Goal: Task Accomplishment & Management: Use online tool/utility

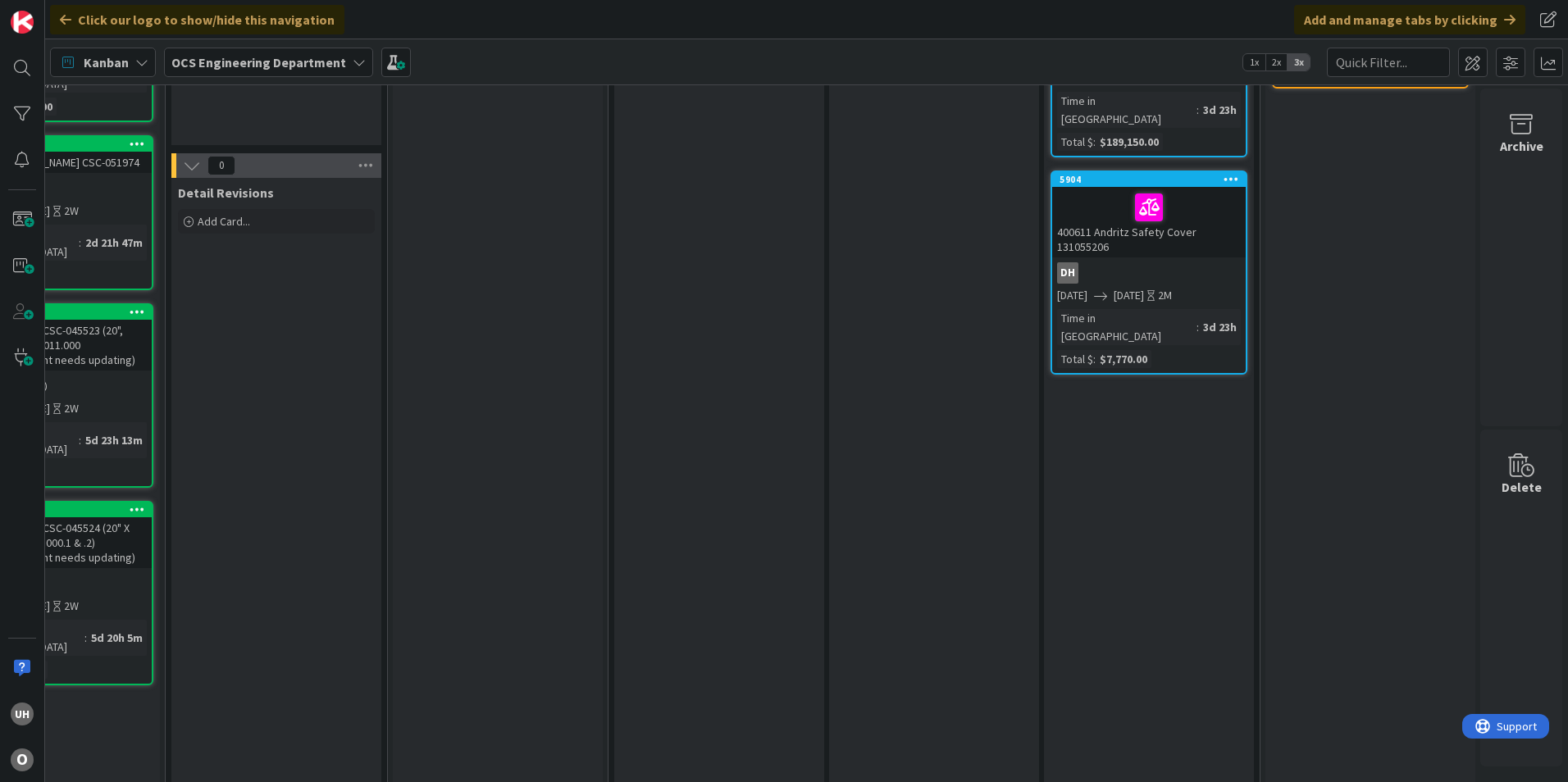
scroll to position [0, 1429]
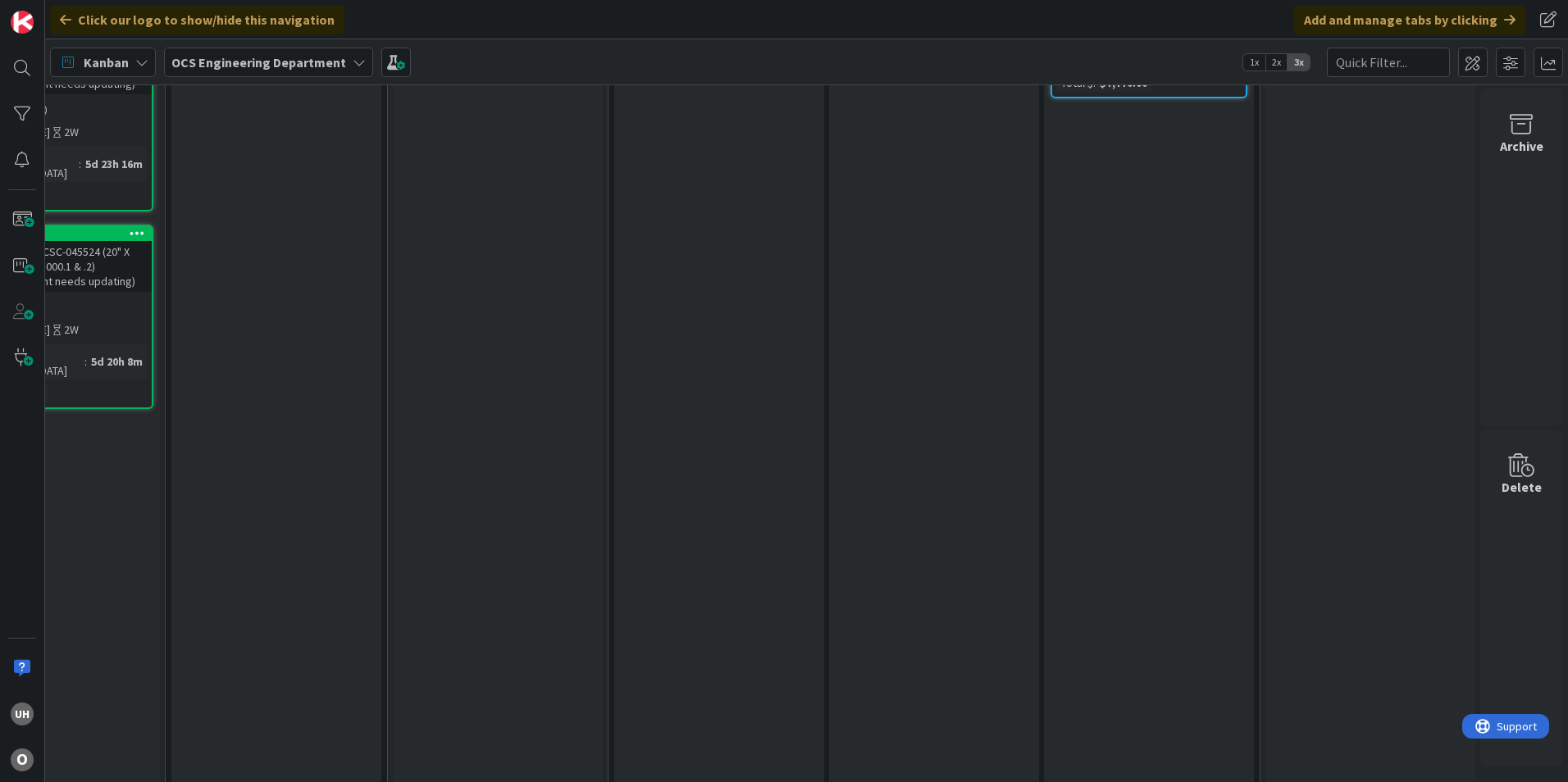
scroll to position [598, 1429]
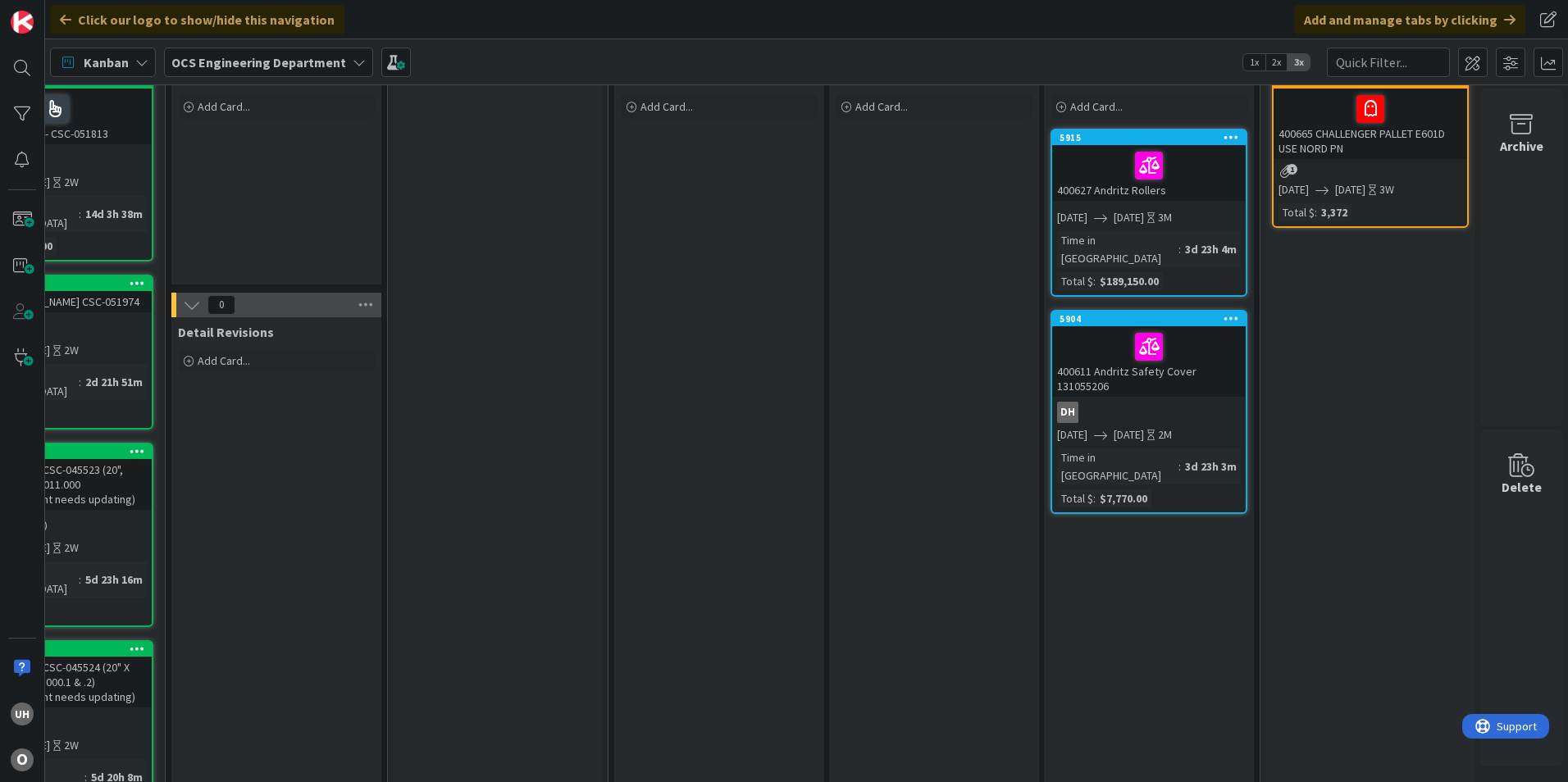
scroll to position [0, 1429]
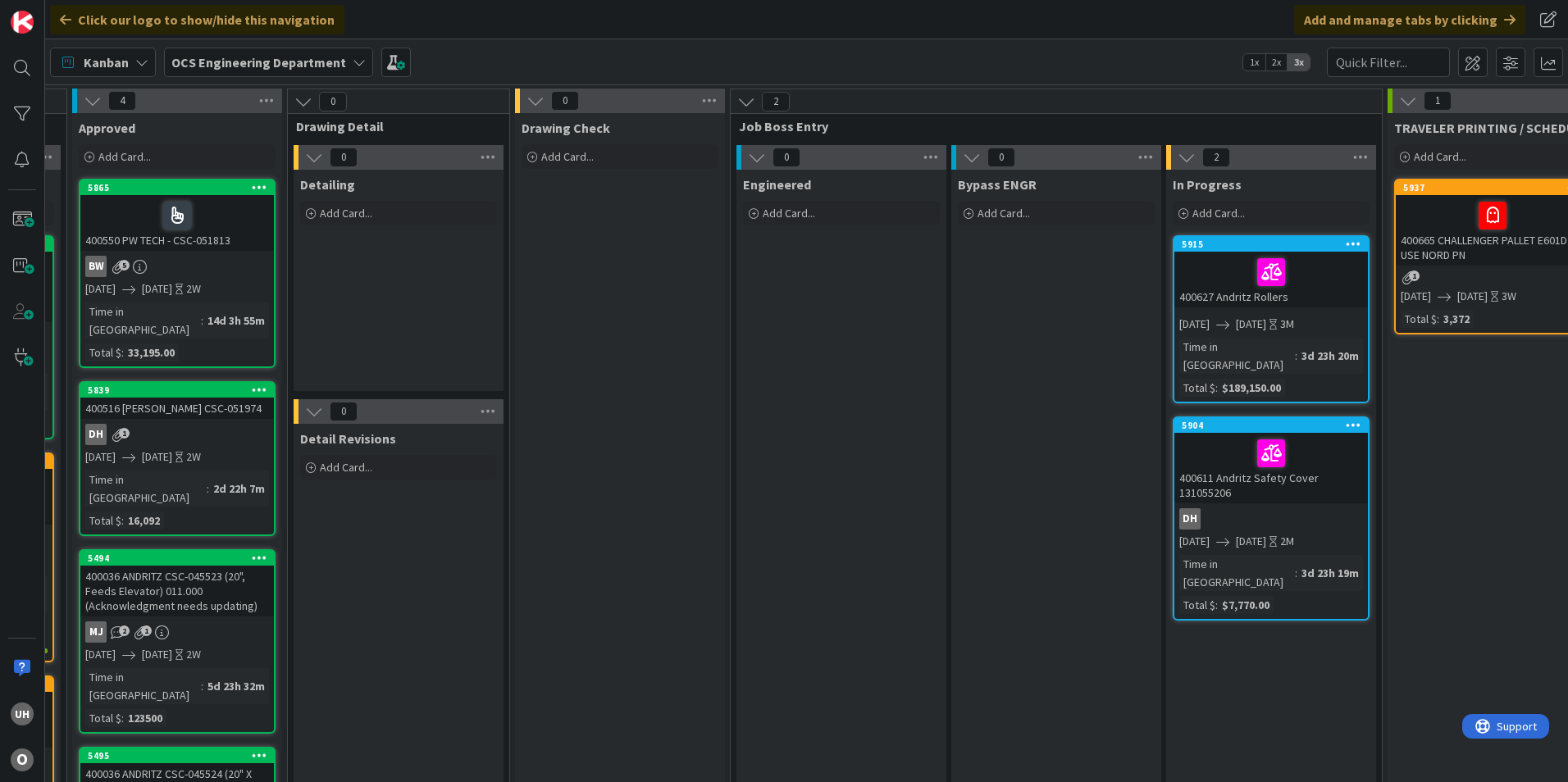
scroll to position [0, 1429]
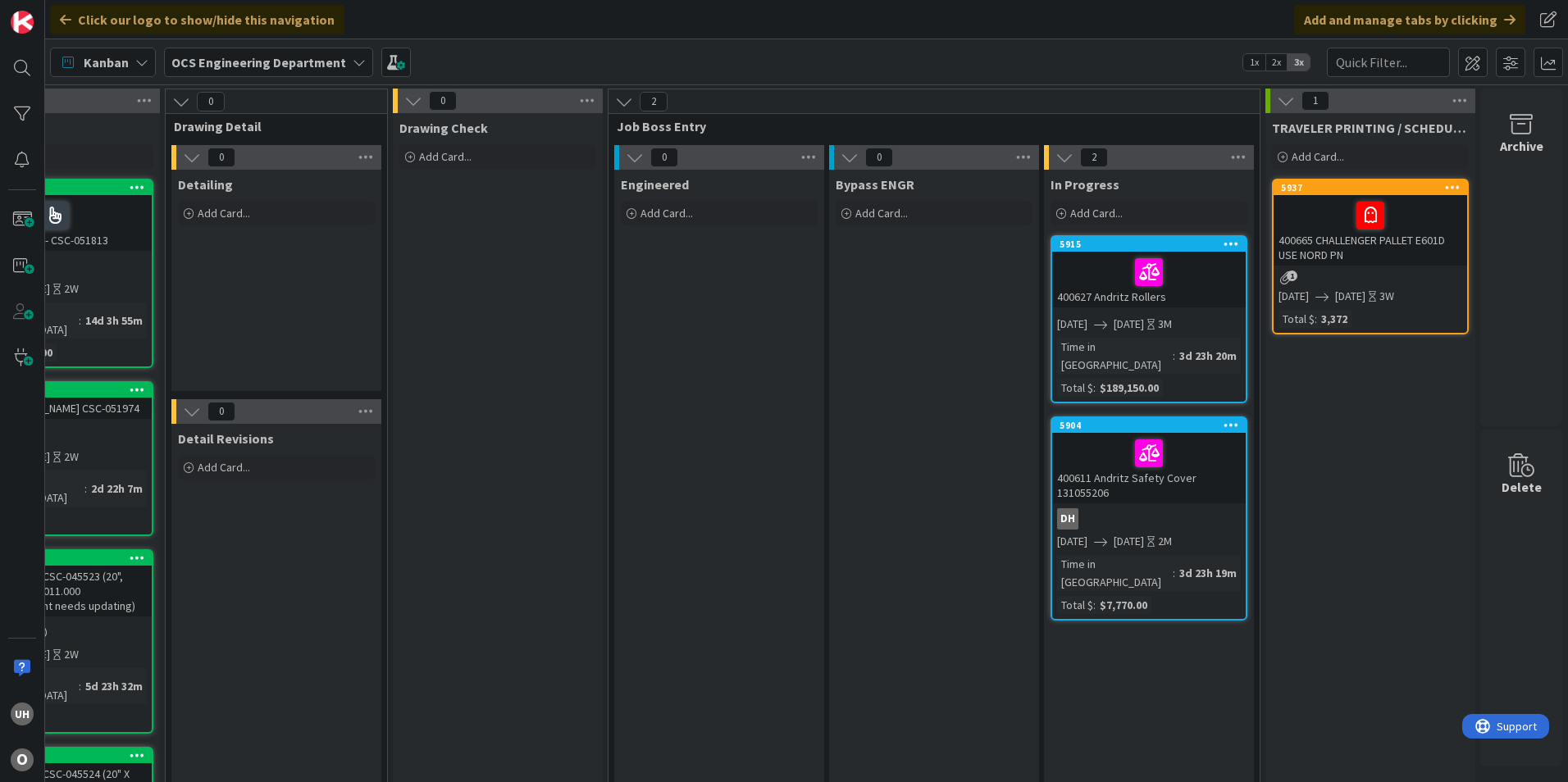
drag, startPoint x: 797, startPoint y: 781, endPoint x: 78, endPoint y: 23, distance: 1044.8
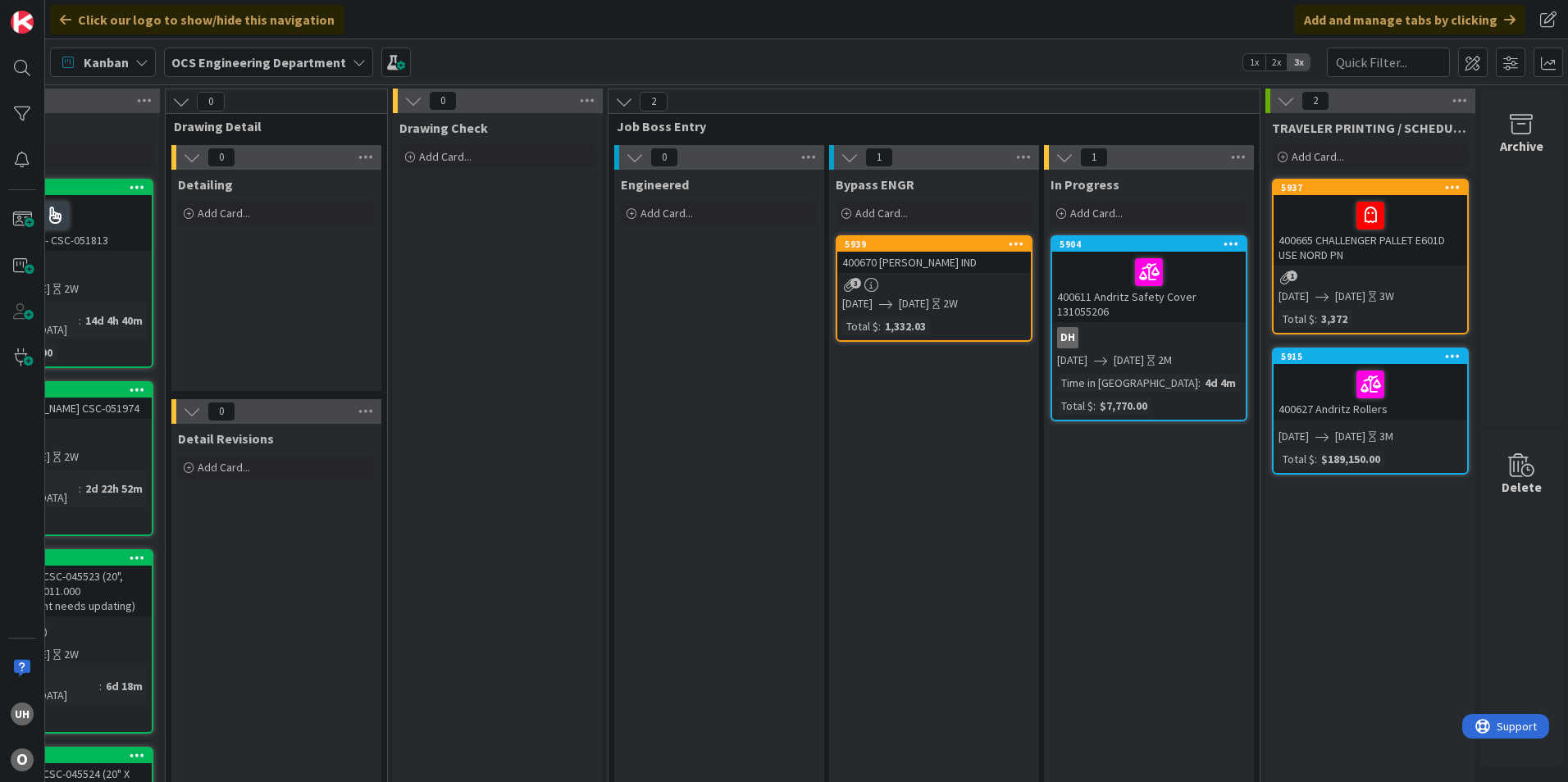
click at [964, 280] on div "3" at bounding box center [934, 285] width 194 height 14
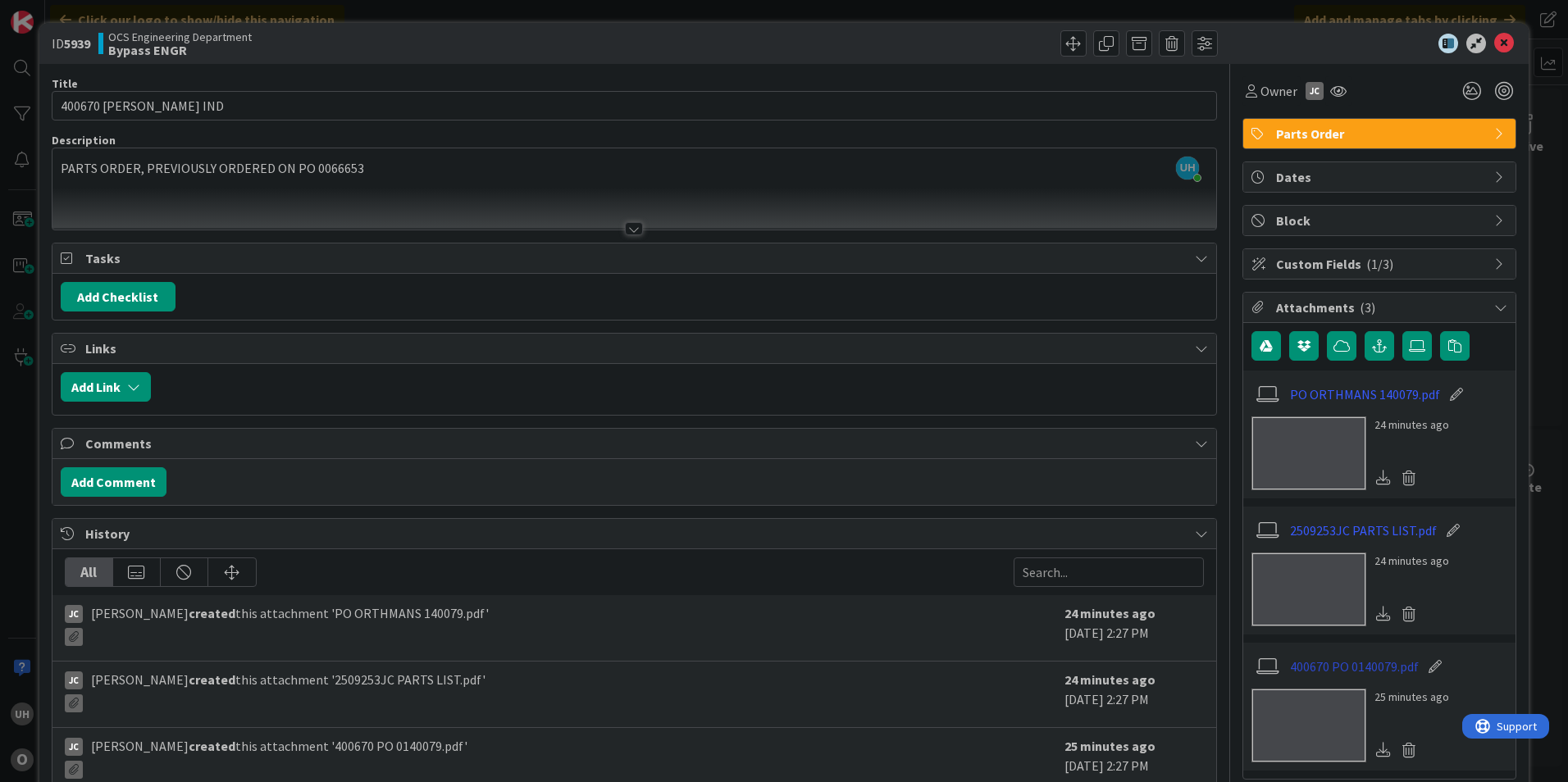
click at [1366, 658] on link "400670 PO 0140079.pdf" at bounding box center [1354, 667] width 129 height 20
click at [1485, 30] on div "ID 5939 OCS Engineering Department Bypass ENGR" at bounding box center [784, 43] width 1490 height 41
click at [1494, 33] on icon at bounding box center [1504, 43] width 20 height 20
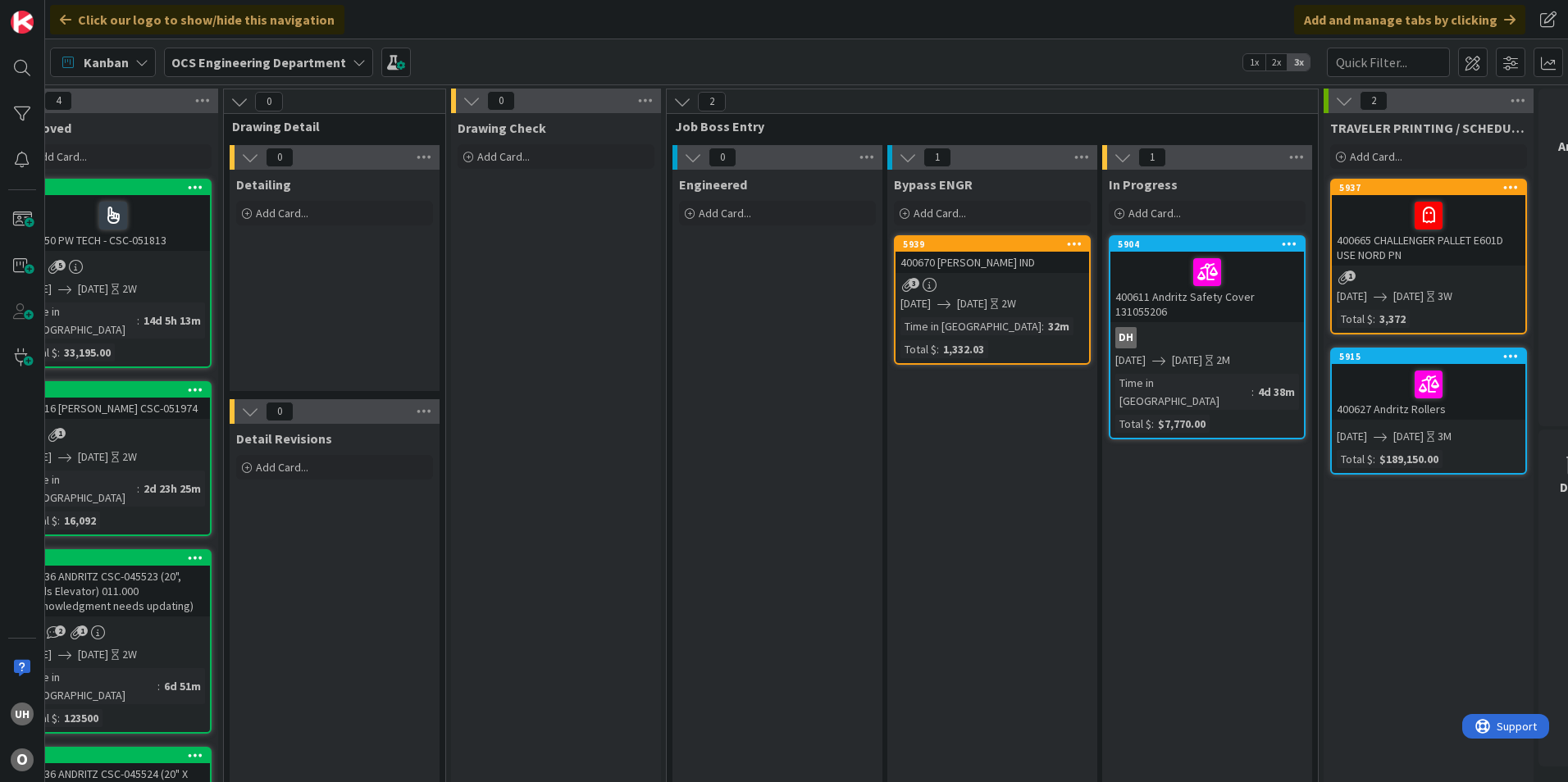
scroll to position [0, 1429]
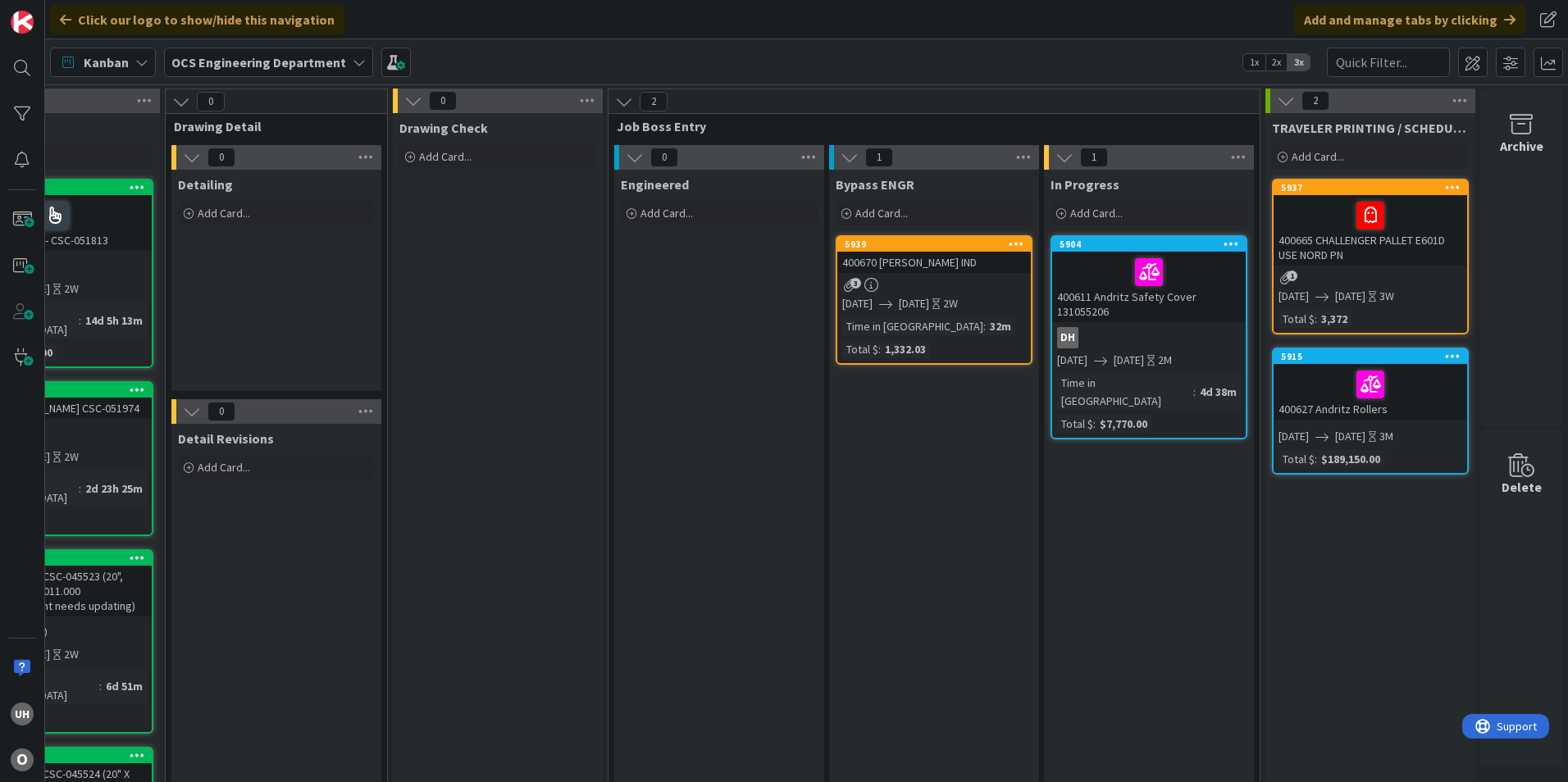
click at [915, 281] on div "3" at bounding box center [934, 285] width 194 height 14
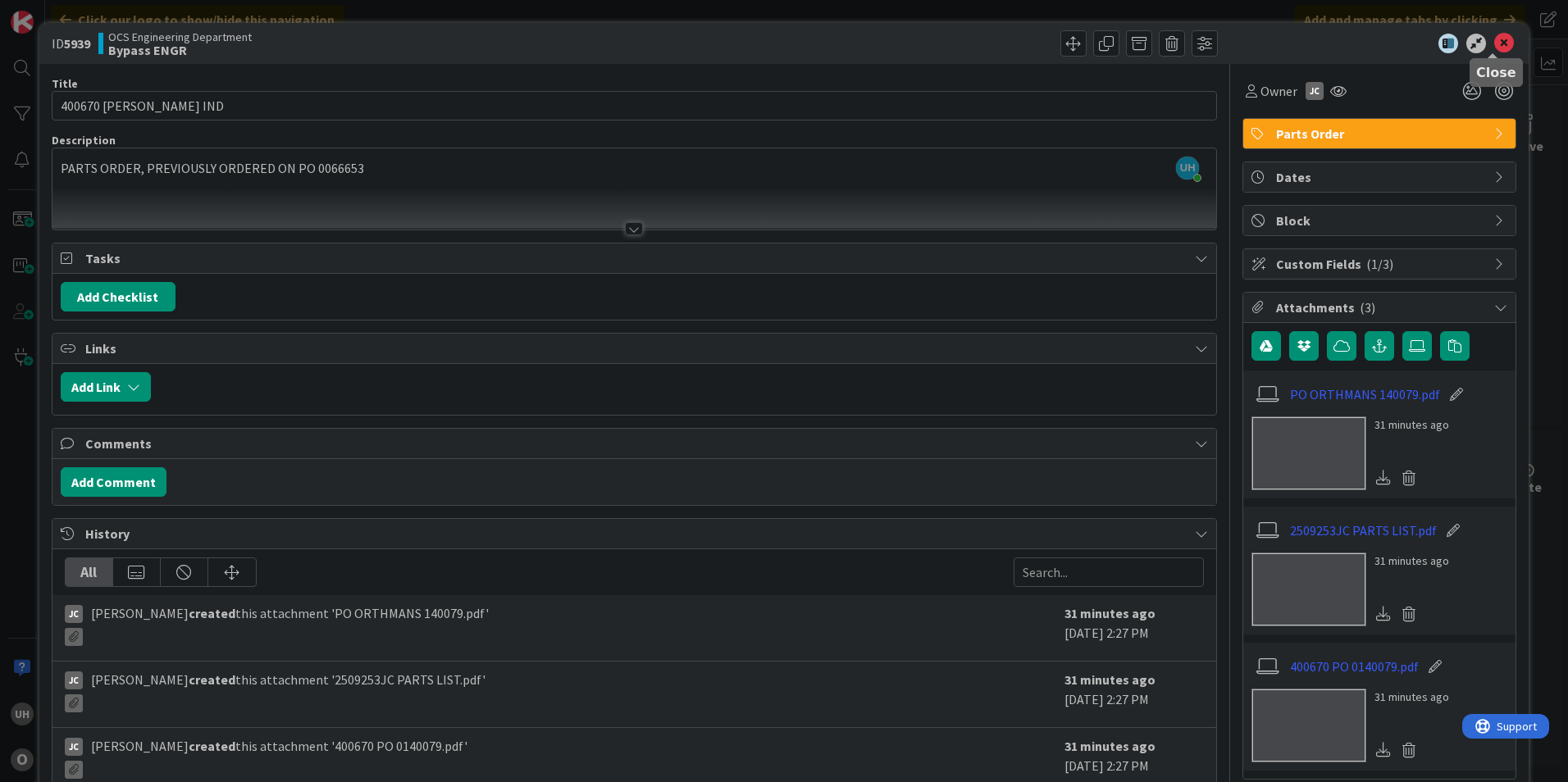
click at [1494, 45] on icon at bounding box center [1504, 43] width 20 height 20
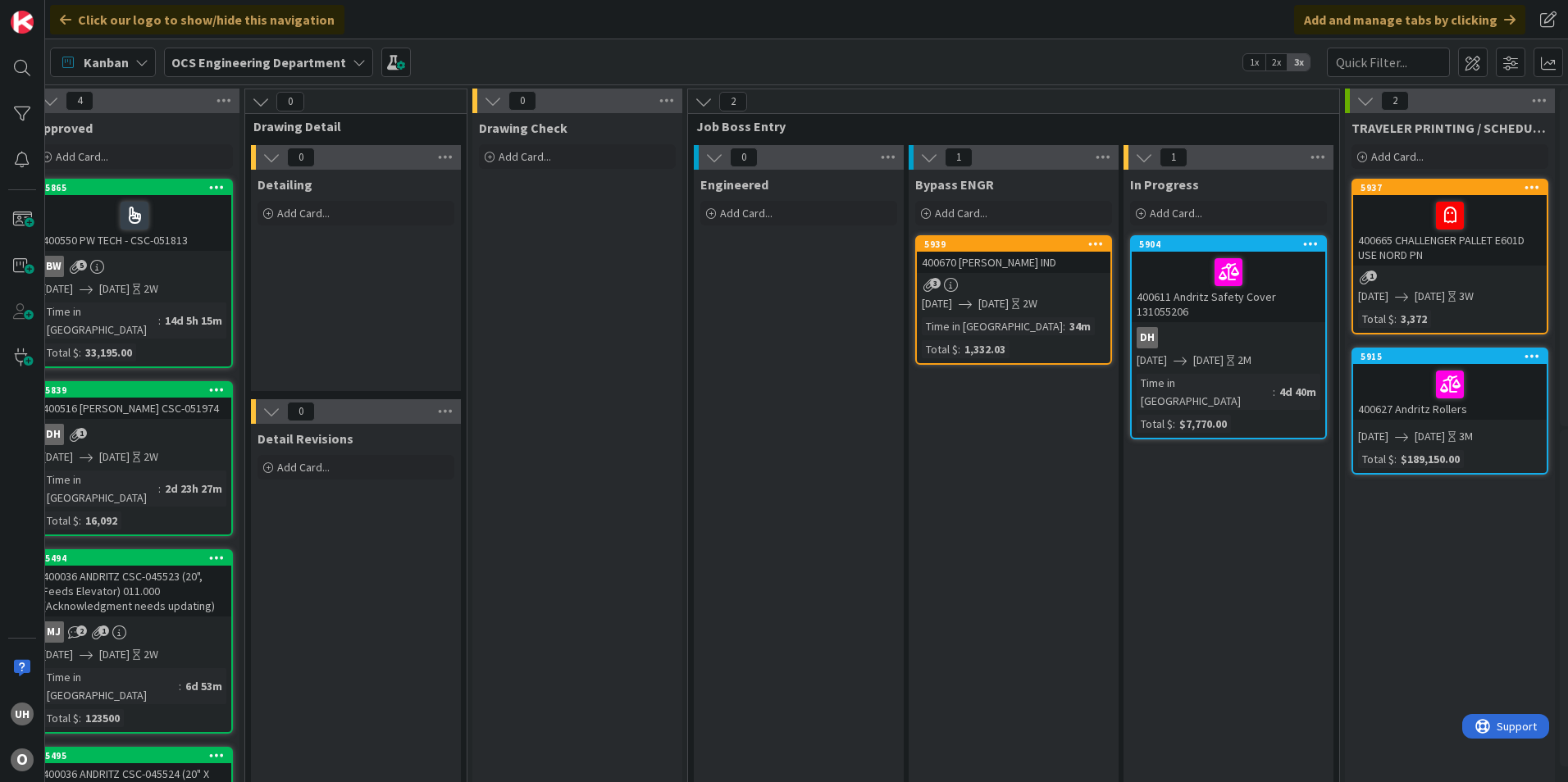
scroll to position [0, 1429]
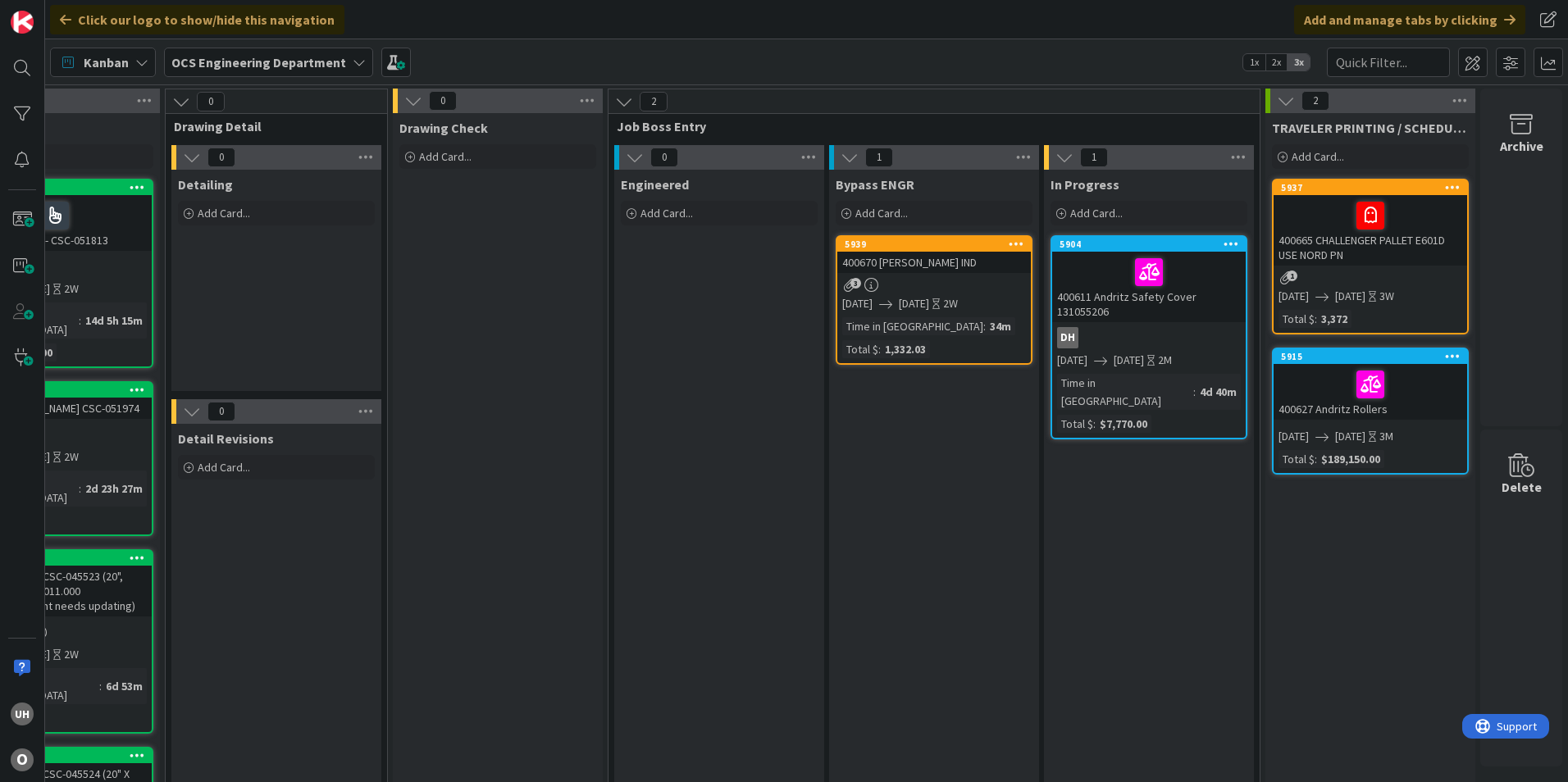
click at [980, 268] on div "400670 [PERSON_NAME] IND" at bounding box center [934, 262] width 194 height 22
